Goal: Information Seeking & Learning: Check status

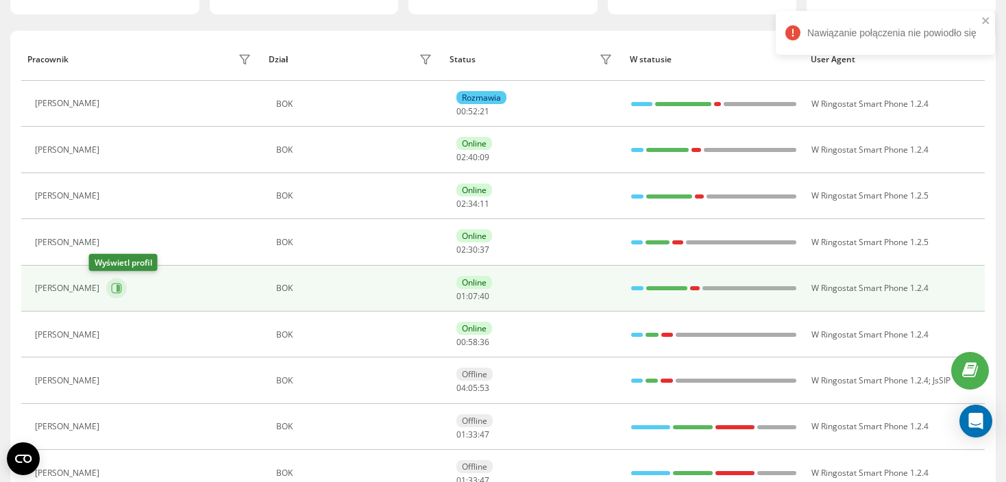
click at [111, 291] on icon at bounding box center [116, 288] width 11 height 11
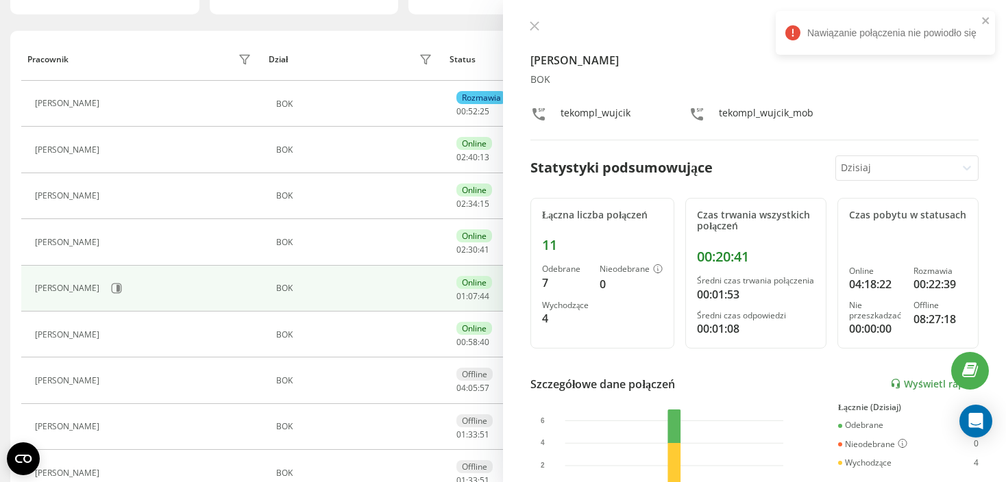
click at [532, 20] on div "Luiza Wujcik BOK tekompl_wujcik tekompl_wujcik_mob Statystyki podsumowujące Dzi…" at bounding box center [754, 241] width 503 height 482
click at [536, 25] on icon at bounding box center [534, 26] width 10 height 10
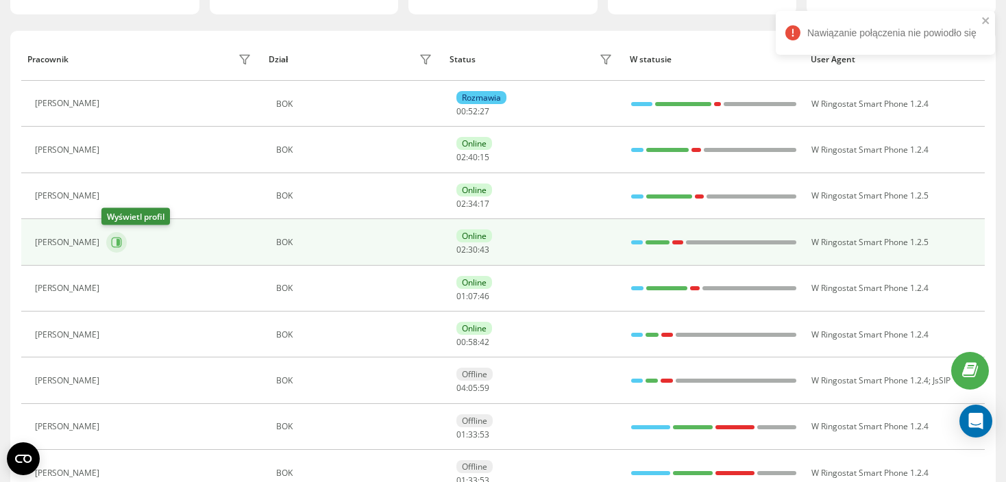
click at [118, 248] on button at bounding box center [116, 242] width 21 height 21
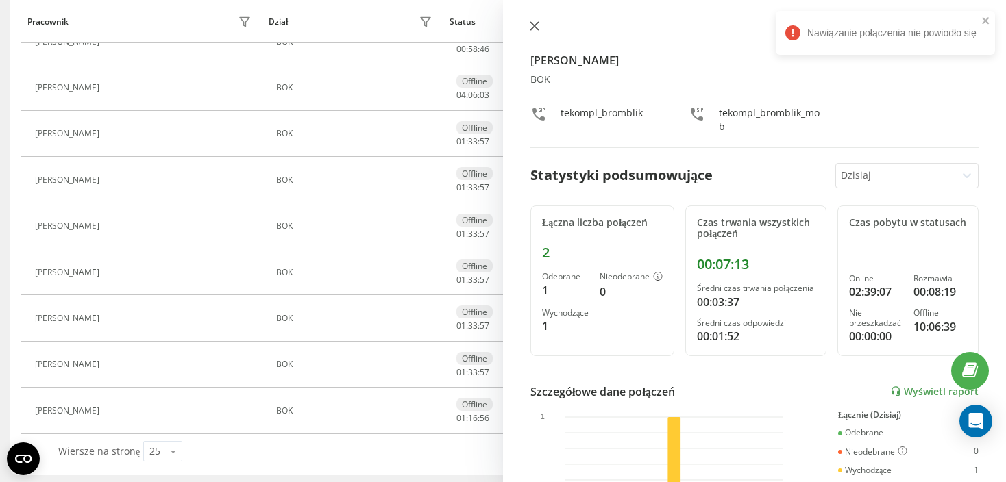
click at [542, 21] on button at bounding box center [534, 27] width 18 height 13
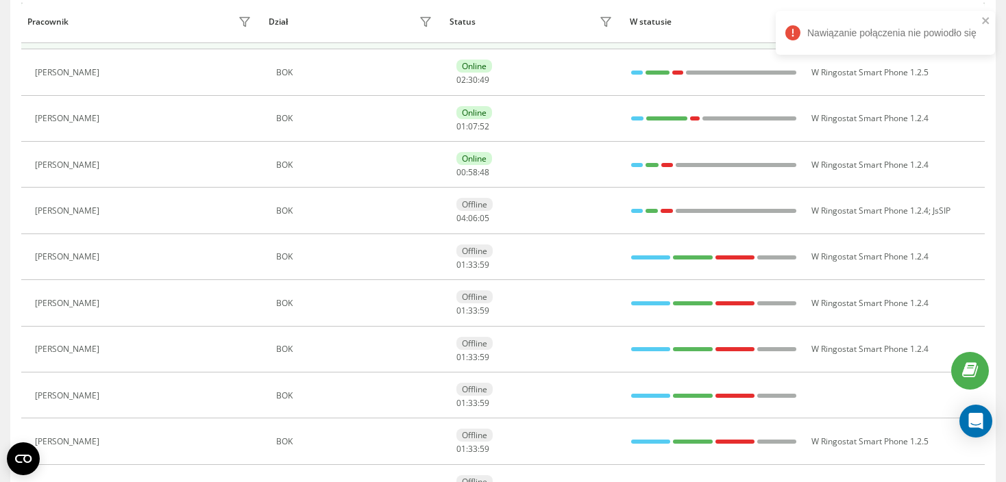
scroll to position [156, 0]
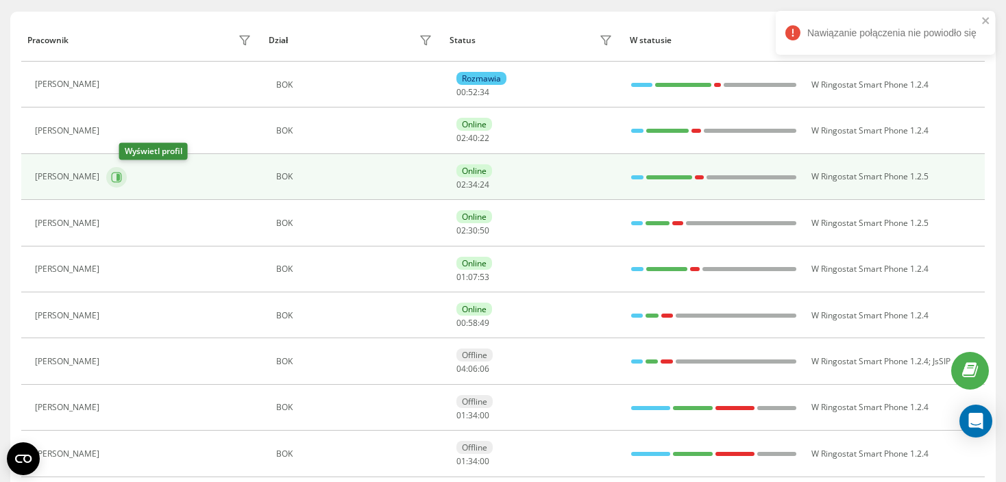
click at [120, 176] on icon at bounding box center [117, 176] width 3 height 7
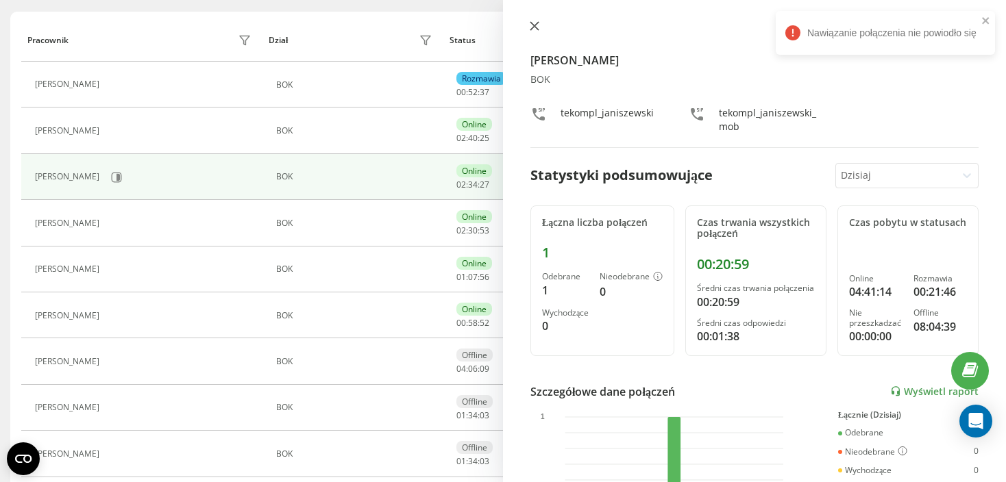
click at [533, 28] on icon at bounding box center [534, 26] width 10 height 10
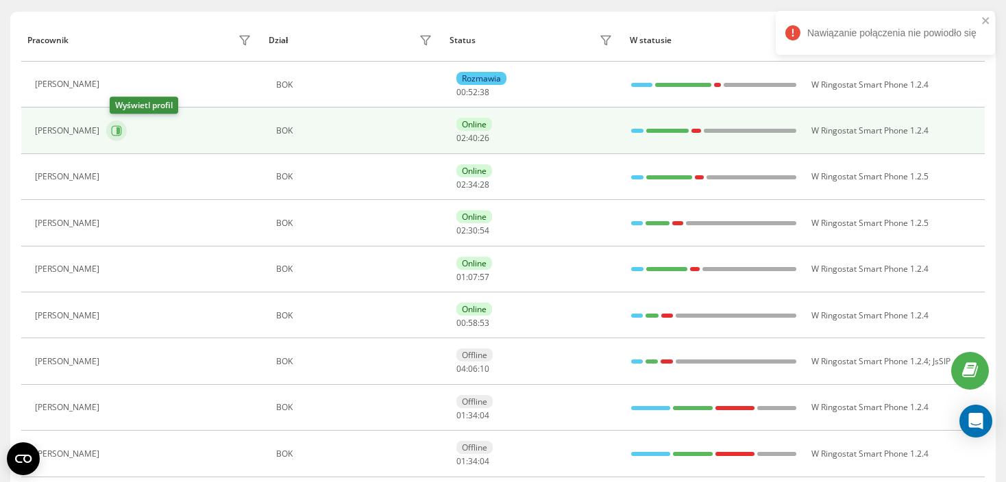
click at [120, 129] on icon at bounding box center [117, 130] width 3 height 7
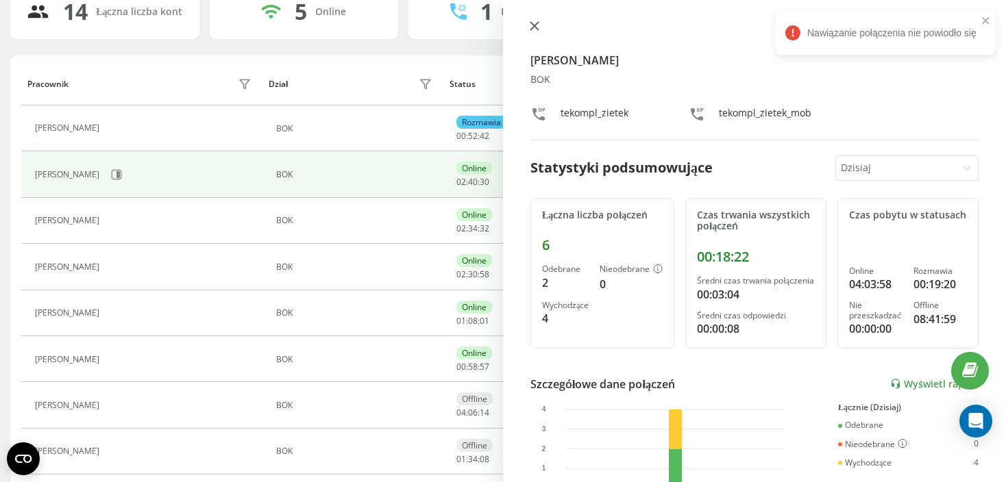
scroll to position [88, 0]
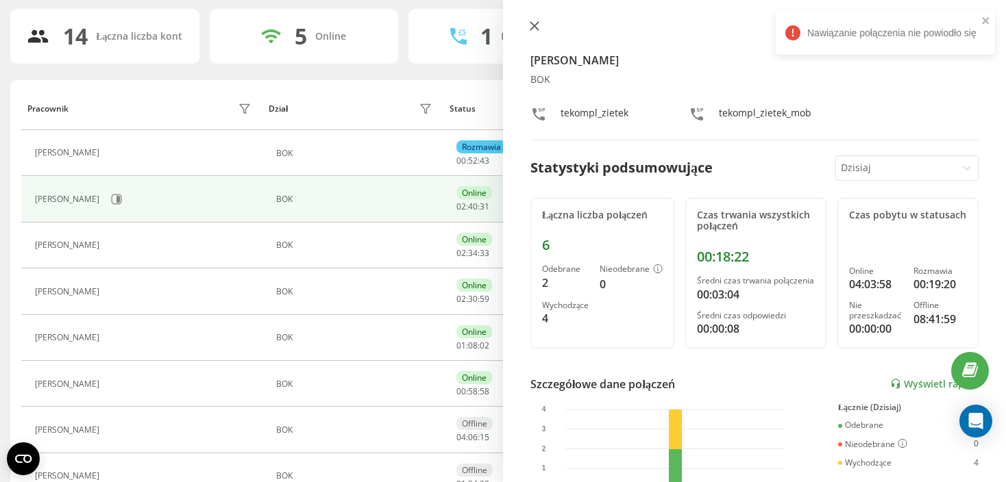
click at [529, 29] on icon at bounding box center [534, 26] width 10 height 10
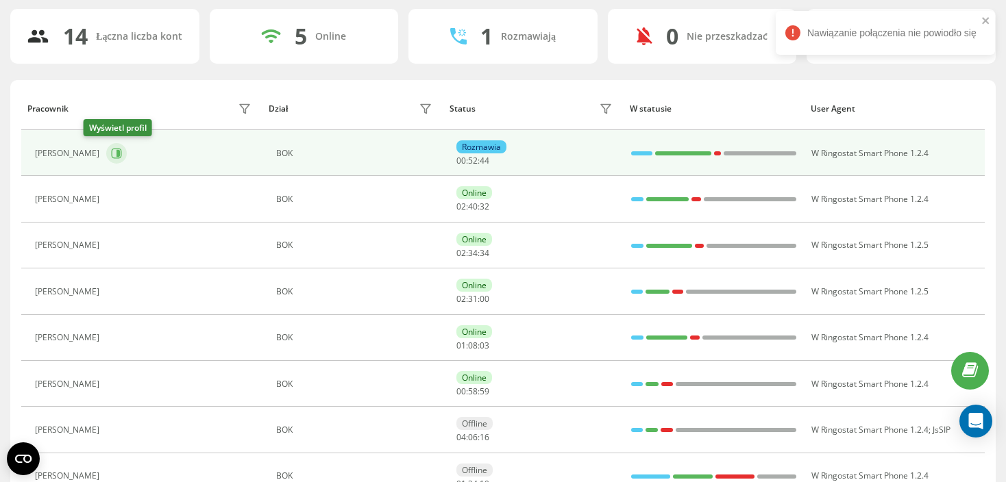
click at [116, 150] on icon at bounding box center [117, 153] width 3 height 7
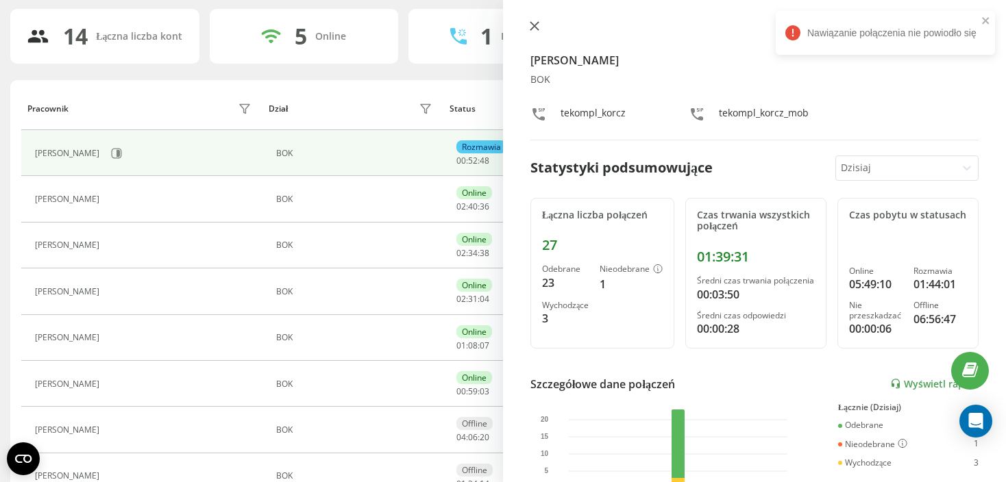
click at [530, 27] on icon at bounding box center [534, 26] width 10 height 10
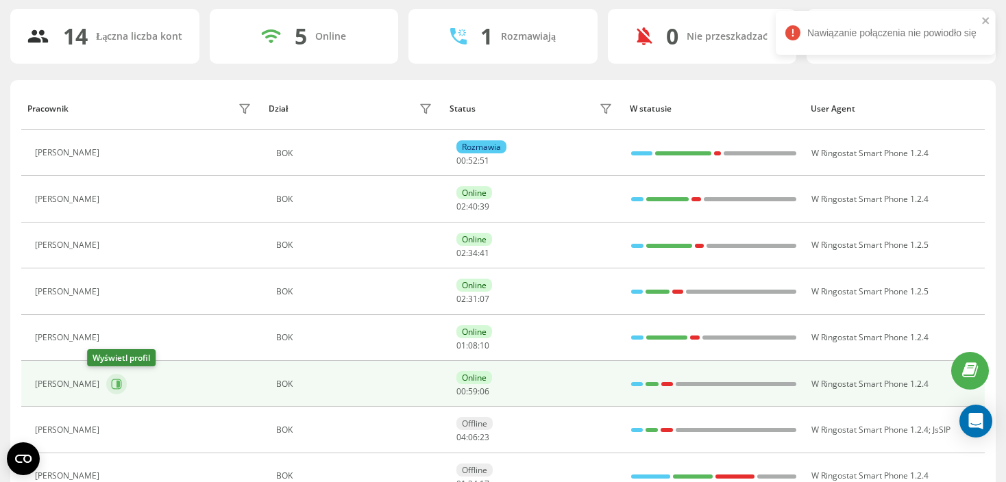
click at [106, 380] on button at bounding box center [116, 384] width 21 height 21
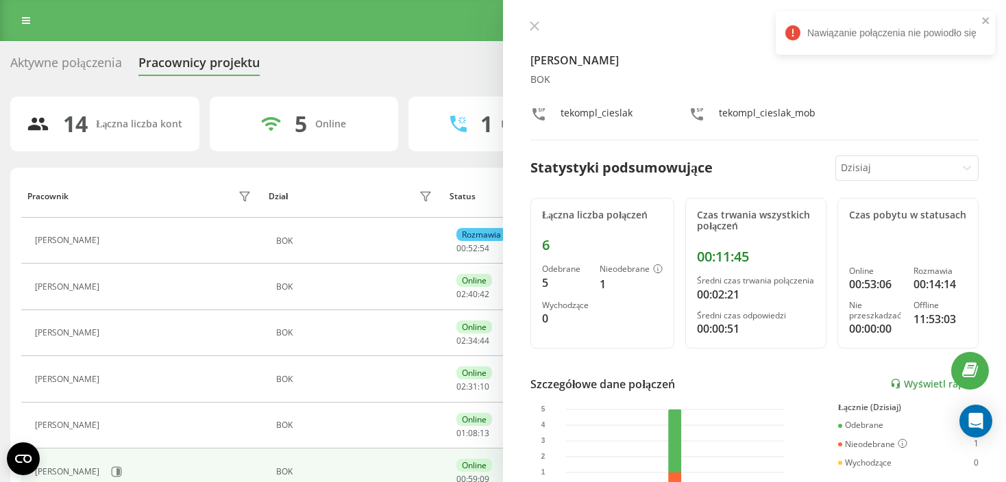
click at [531, 34] on div "Inga Cieślak BOK tekompl_cieslak tekompl_cieslak_mob" at bounding box center [754, 81] width 448 height 120
click at [534, 25] on icon at bounding box center [534, 26] width 8 height 8
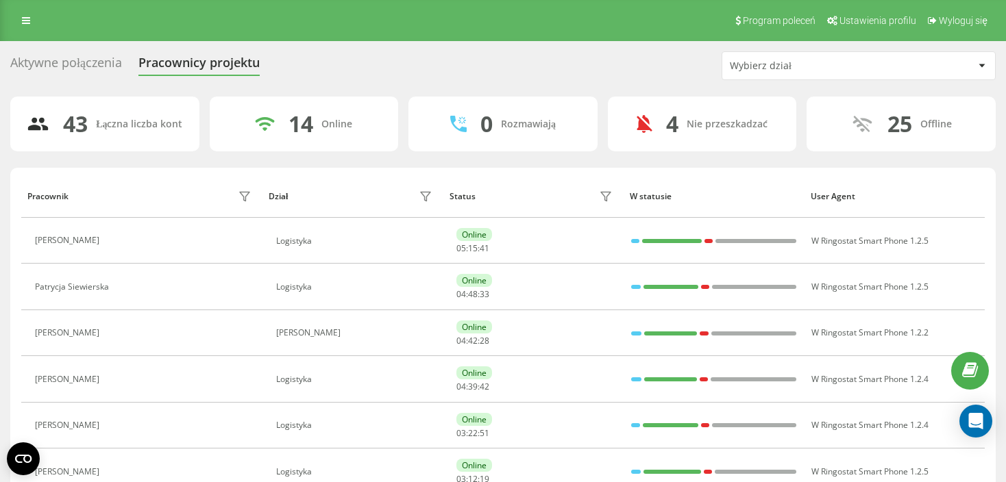
click at [816, 55] on div "Wybierz dział" at bounding box center [858, 65] width 273 height 27
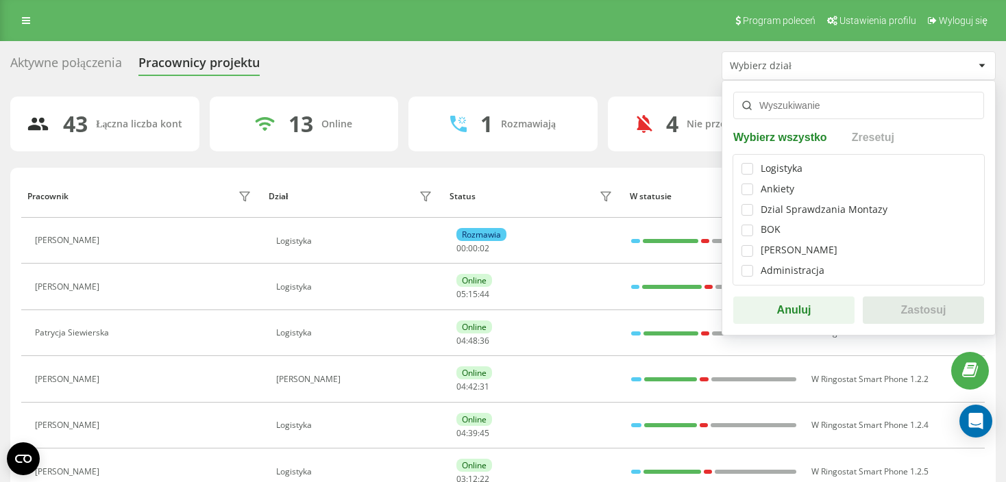
click at [763, 233] on div "BOK" at bounding box center [770, 230] width 20 height 12
click at [749, 225] on label at bounding box center [747, 225] width 12 height 0
checkbox input "true"
click at [899, 313] on button "Zastosuj" at bounding box center [922, 310] width 121 height 27
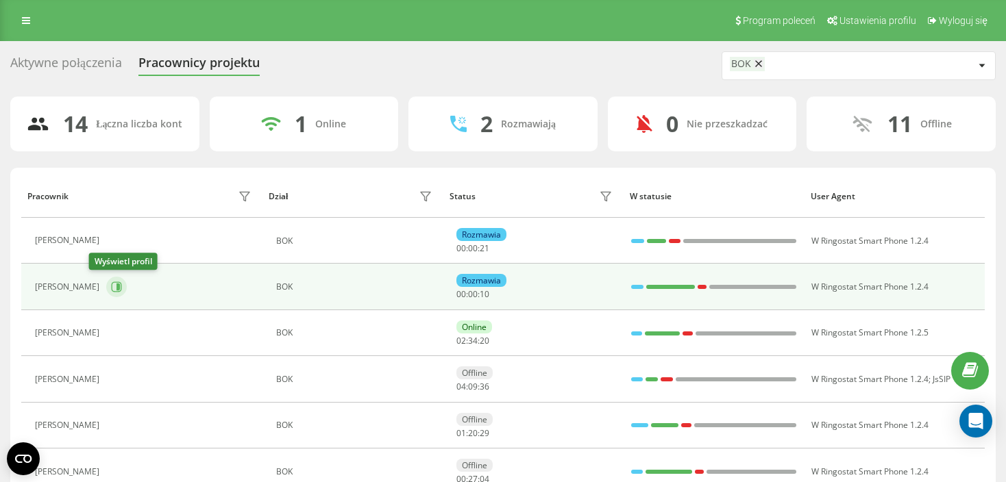
click at [106, 285] on button at bounding box center [116, 287] width 21 height 21
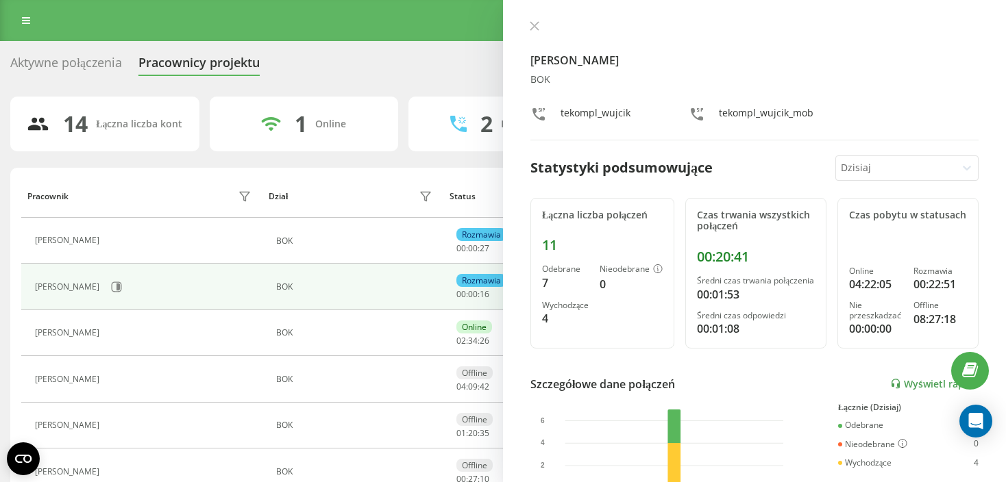
click at [528, 20] on div "Luiza Wujcik BOK tekompl_wujcik tekompl_wujcik_mob Statystyki podsumowujące Dzi…" at bounding box center [754, 241] width 503 height 482
click at [529, 20] on div "Luiza Wujcik BOK tekompl_wujcik tekompl_wujcik_mob Statystyki podsumowujące Dzi…" at bounding box center [754, 241] width 503 height 482
click at [535, 25] on icon at bounding box center [534, 26] width 8 height 8
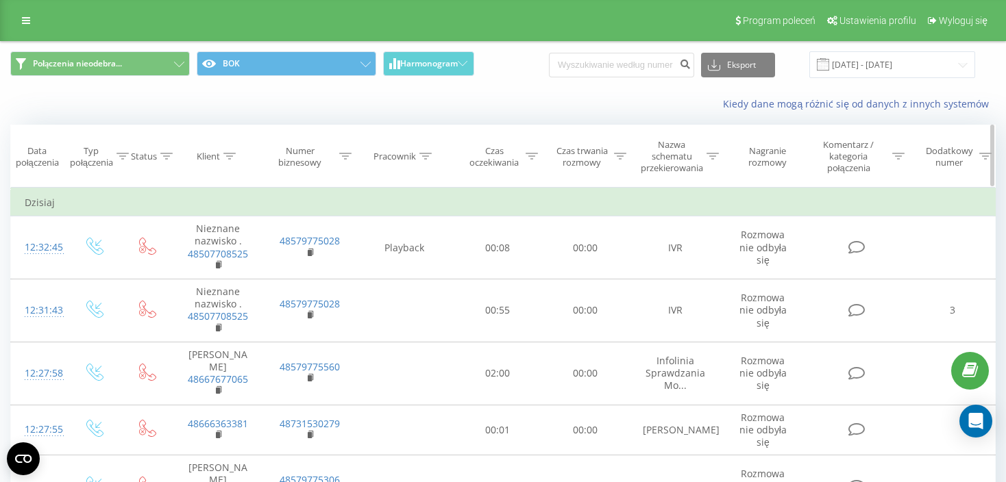
click at [984, 155] on icon at bounding box center [985, 156] width 12 height 7
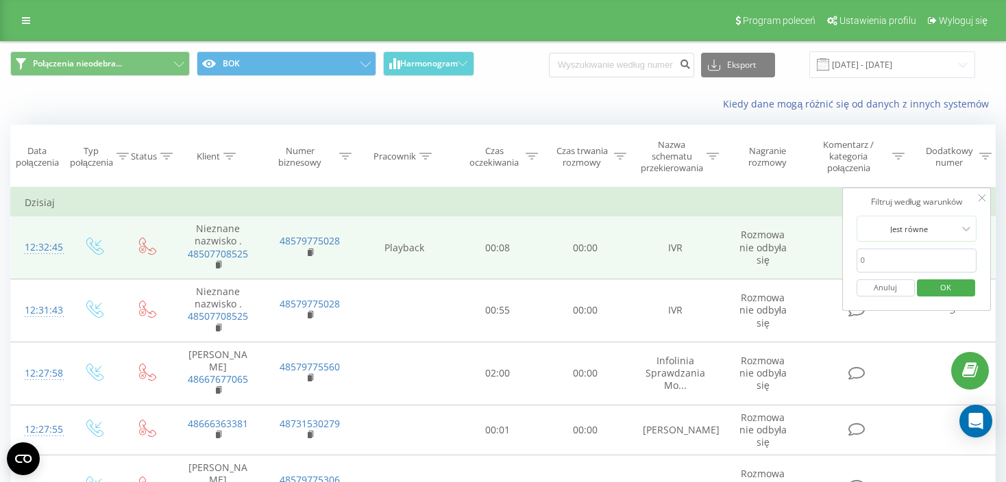
drag, startPoint x: 895, startPoint y: 264, endPoint x: 836, endPoint y: 264, distance: 58.9
type input "3"
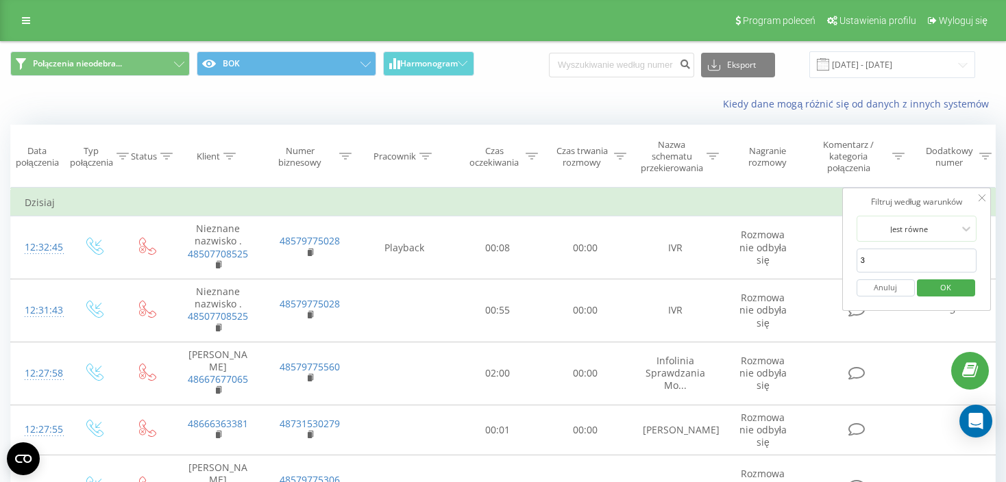
click button "OK" at bounding box center [945, 287] width 58 height 17
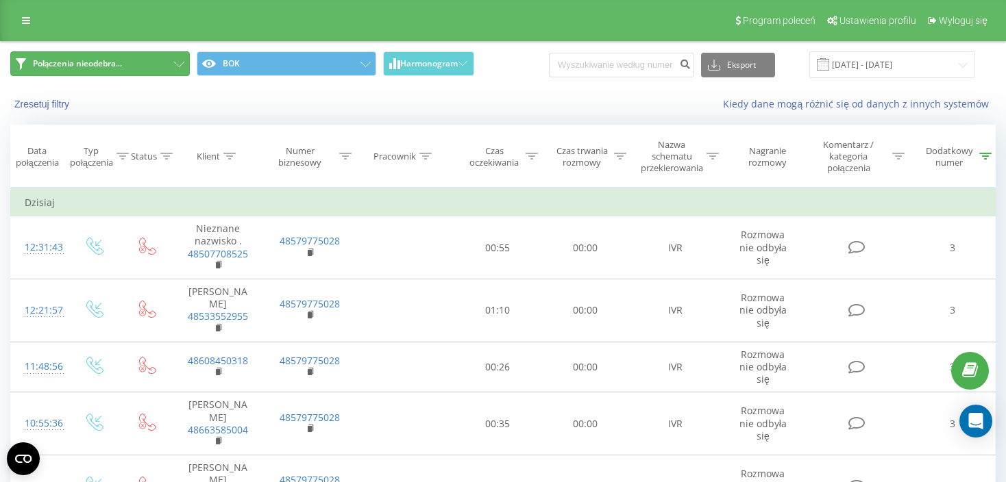
click at [95, 55] on button "Połączenia nieodebra..." at bounding box center [99, 63] width 179 height 25
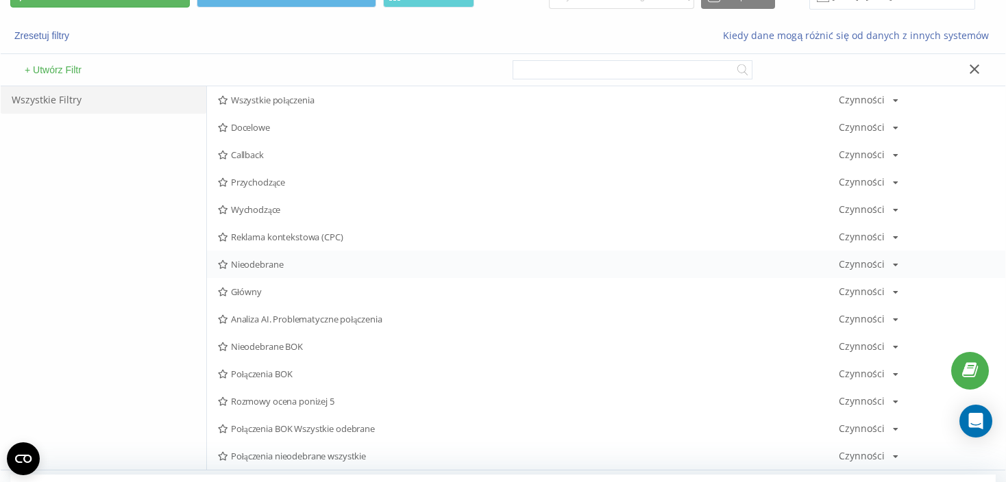
scroll to position [274, 0]
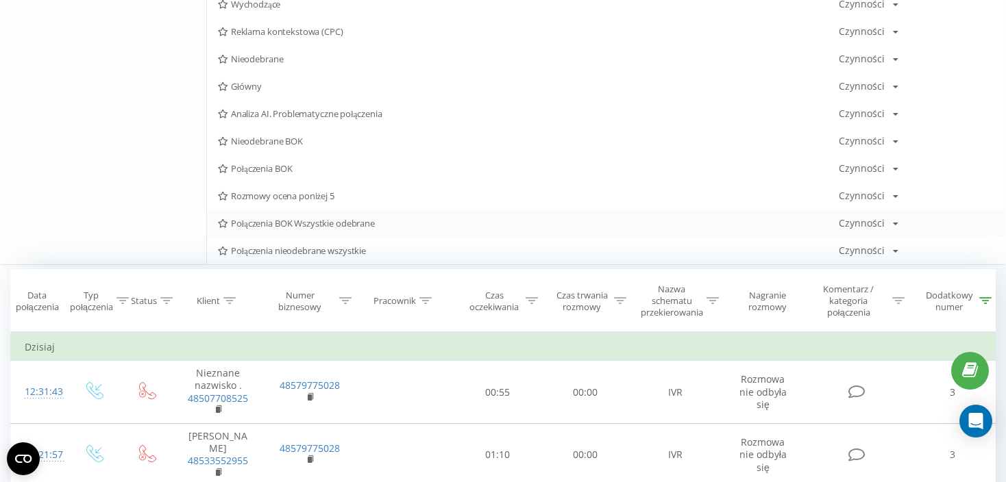
click at [342, 226] on span "Połączenia BOK Wszystkie odebrane" at bounding box center [528, 224] width 621 height 10
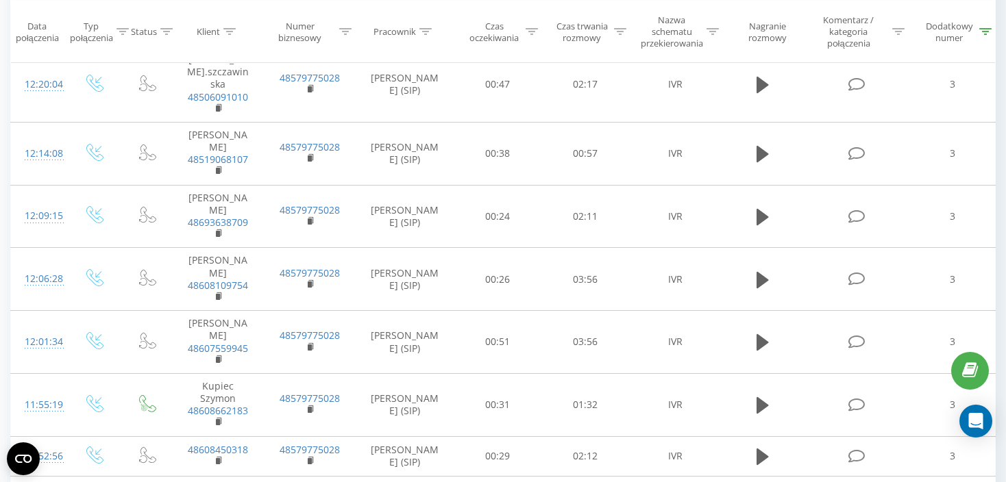
scroll to position [421, 0]
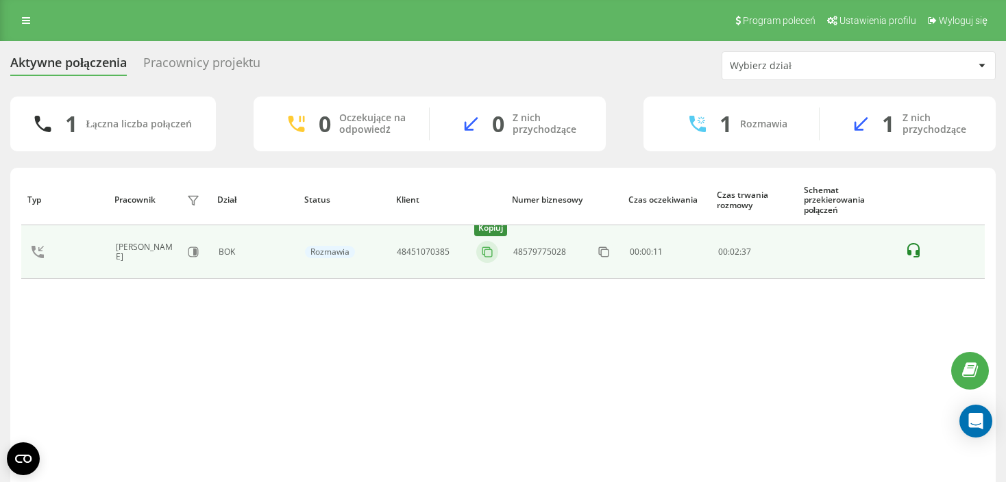
click at [490, 252] on icon at bounding box center [487, 252] width 14 height 14
